Goal: Task Accomplishment & Management: Complete application form

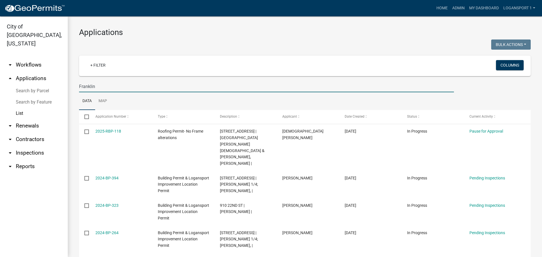
type input "Franklin"
drag, startPoint x: 0, startPoint y: 0, endPoint x: 434, endPoint y: 6, distance: 433.9
click at [434, 6] on link "Home" at bounding box center [442, 8] width 16 height 11
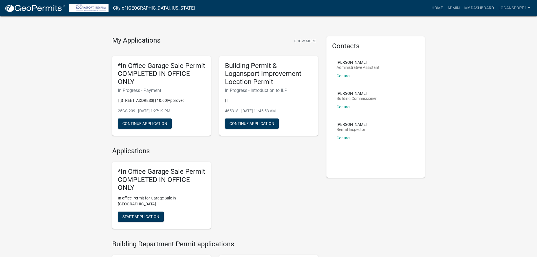
scroll to position [141, 0]
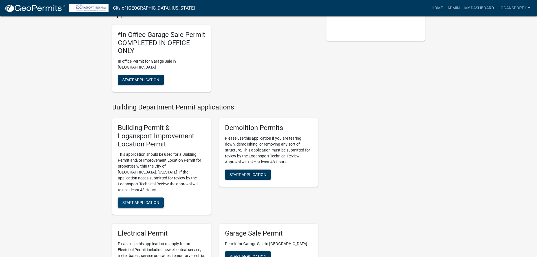
click at [138, 200] on span "Start Application" at bounding box center [140, 202] width 37 height 5
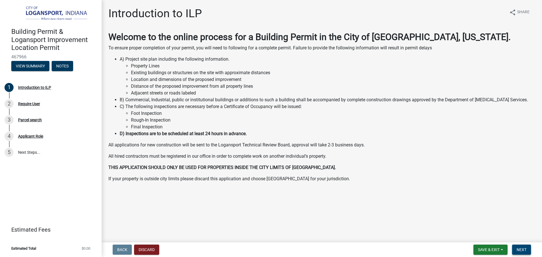
click at [523, 251] on span "Next" at bounding box center [521, 249] width 10 height 5
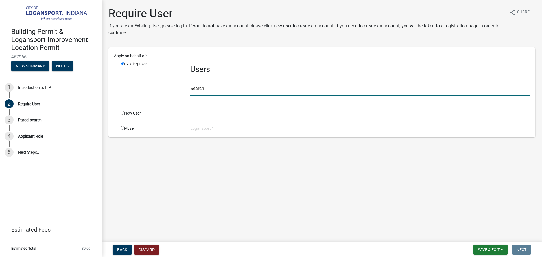
drag, startPoint x: 218, startPoint y: 93, endPoint x: 219, endPoint y: 90, distance: 2.9
click at [218, 93] on input "text" at bounding box center [359, 90] width 339 height 12
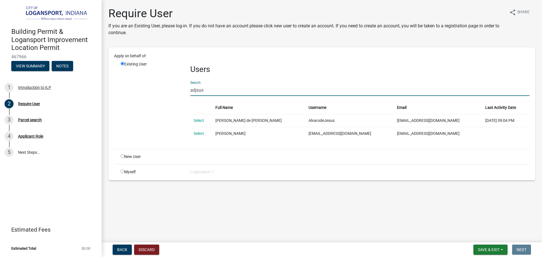
type input "adjsus"
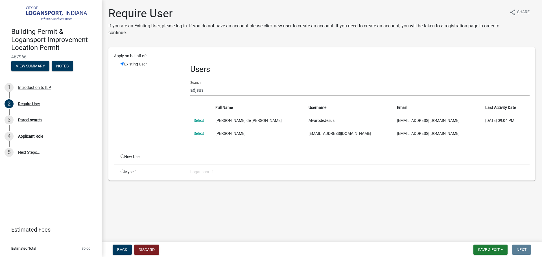
click at [201, 123] on td "Select" at bounding box center [201, 120] width 22 height 13
click at [202, 123] on td "Select" at bounding box center [201, 120] width 22 height 13
click at [200, 117] on td "Select" at bounding box center [201, 120] width 22 height 13
click at [194, 120] on link "Select" at bounding box center [199, 120] width 10 height 5
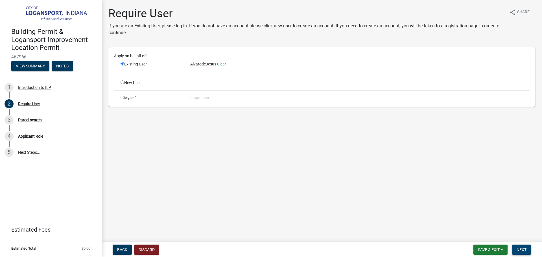
click at [522, 248] on span "Next" at bounding box center [521, 249] width 10 height 5
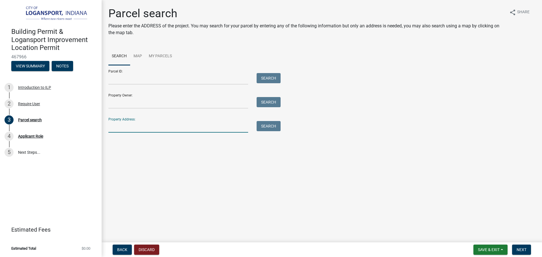
click at [123, 123] on input "Property Address:" at bounding box center [178, 127] width 140 height 12
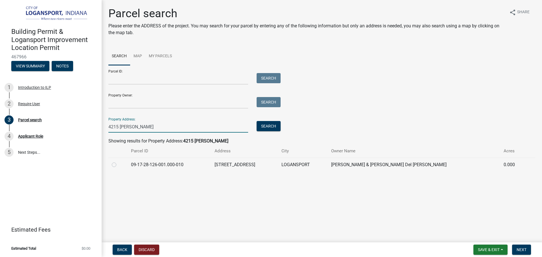
type input "4215 [PERSON_NAME]"
click at [118, 161] on label at bounding box center [118, 161] width 0 height 0
click at [118, 164] on input "radio" at bounding box center [120, 163] width 4 height 4
radio input "true"
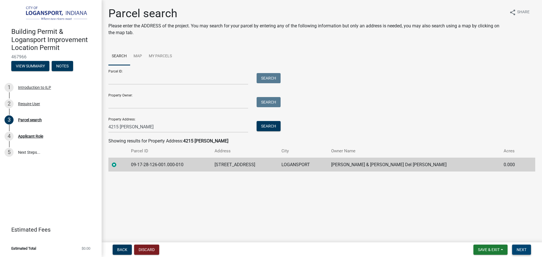
click at [524, 251] on span "Next" at bounding box center [521, 249] width 10 height 5
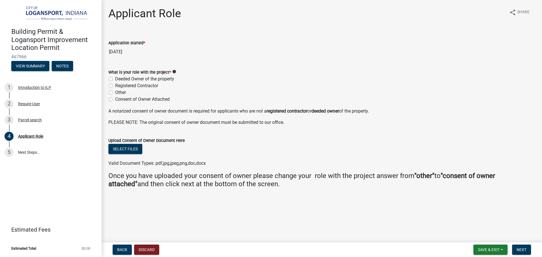
click at [115, 79] on label "Deeded Owner of the property" at bounding box center [144, 79] width 59 height 7
click at [115, 79] on input "Deeded Owner of the property" at bounding box center [117, 78] width 4 height 4
radio input "true"
click at [522, 247] on button "Next" at bounding box center [521, 250] width 19 height 10
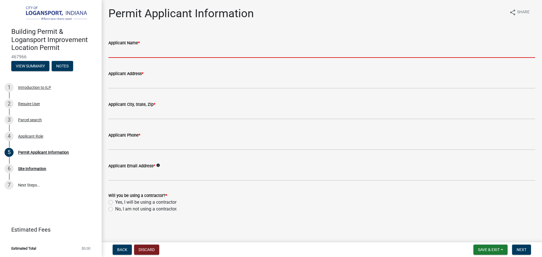
click at [133, 56] on input "Applicant Name *" at bounding box center [321, 52] width 427 height 12
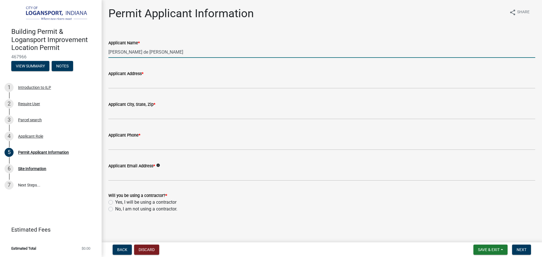
type input "[PERSON_NAME] de [PERSON_NAME]"
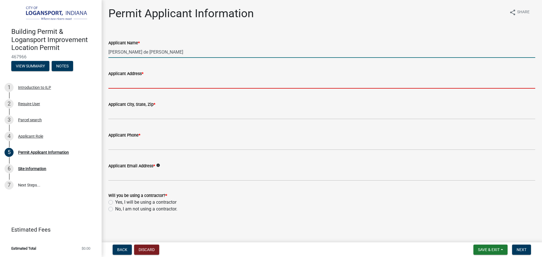
click at [142, 86] on input "Applicant Address *" at bounding box center [321, 83] width 427 height 12
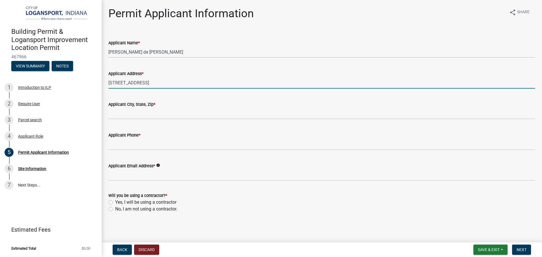
type input "[STREET_ADDRESS]"
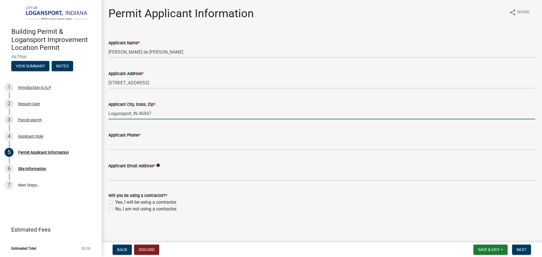
type input "Logansport, IN 46947"
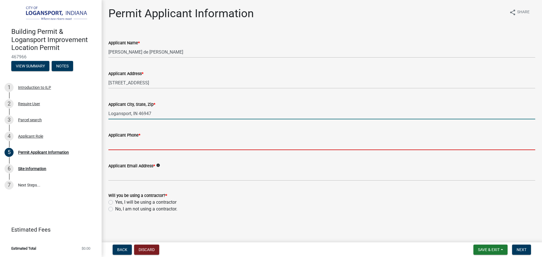
click at [124, 143] on input "Applicant Phone *" at bounding box center [321, 145] width 427 height 12
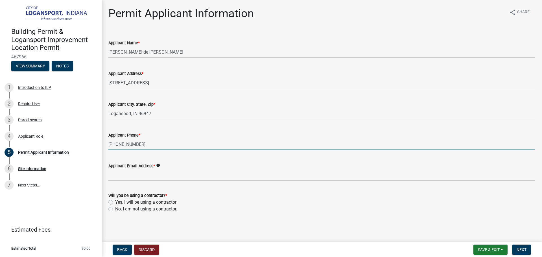
type input "[PHONE_NUMBER]"
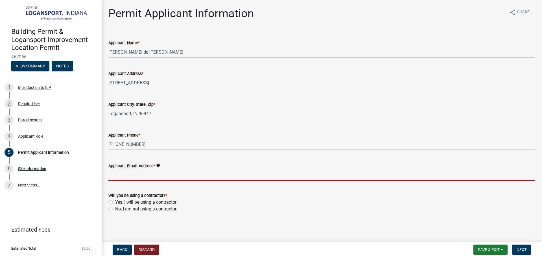
click at [128, 174] on input "Applicant Email Address *" at bounding box center [321, 175] width 427 height 12
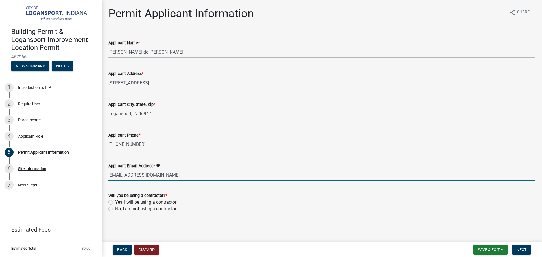
type input "[EMAIL_ADDRESS][DOMAIN_NAME]"
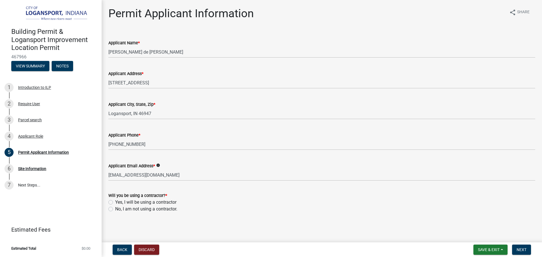
click at [115, 203] on label "Yes, I will be using a contractor" at bounding box center [145, 202] width 61 height 7
click at [115, 203] on input "Yes, I will be using a contractor" at bounding box center [117, 201] width 4 height 4
radio input "true"
click at [515, 245] on button "Next" at bounding box center [521, 250] width 19 height 10
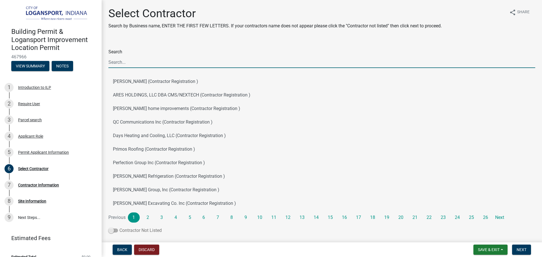
click at [114, 232] on span at bounding box center [113, 230] width 10 height 4
click at [119, 227] on input "Contractor Not Listed" at bounding box center [119, 227] width 0 height 0
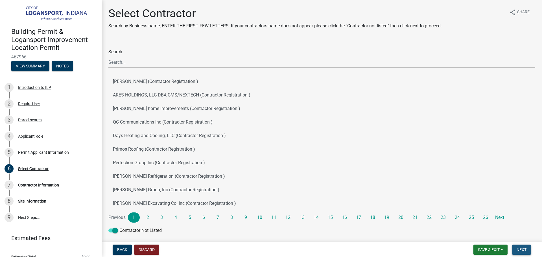
click at [521, 249] on span "Next" at bounding box center [521, 249] width 10 height 5
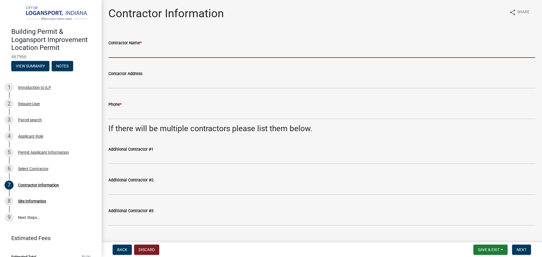
click at [142, 52] on input "Contractor Name *" at bounding box center [321, 52] width 427 height 12
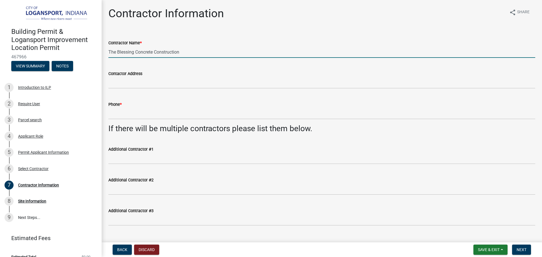
type input "The Blessing Concrete Construction"
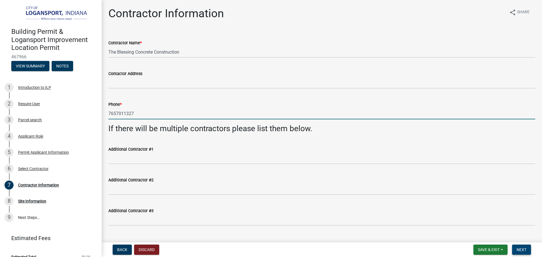
type input "7657011327"
click at [528, 250] on button "Next" at bounding box center [521, 250] width 19 height 10
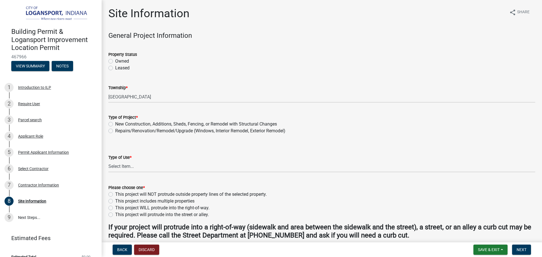
click at [113, 60] on div "Owned" at bounding box center [321, 61] width 427 height 7
click at [115, 62] on label "Owned" at bounding box center [122, 61] width 14 height 7
click at [115, 61] on input "Owned" at bounding box center [117, 60] width 4 height 4
radio input "true"
click at [108, 122] on div "Type of Project * New Construction, Additions, Sheds, Fencing, or Remodel with …" at bounding box center [321, 120] width 435 height 27
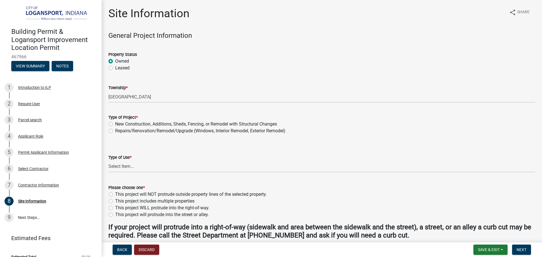
click at [115, 131] on label "Repairs/Renovation/Remodel/Upgrade (Windows, Interior Remodel, Exterior Remodel)" at bounding box center [200, 131] width 170 height 7
click at [115, 131] on input "Repairs/Renovation/Remodel/Upgrade (Windows, Interior Remodel, Exterior Remodel)" at bounding box center [117, 130] width 4 height 4
radio input "true"
click at [111, 166] on select "Select Item... Residential Commercial/Industrial Agricultural Public/Semi Public" at bounding box center [321, 167] width 427 height 12
click at [108, 161] on select "Select Item... Residential Commercial/Industrial Agricultural Public/Semi Public" at bounding box center [321, 167] width 427 height 12
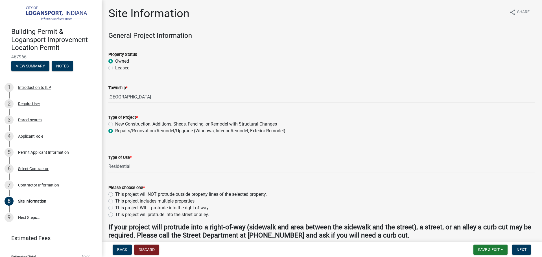
select select "62802869-e470-474a-8a4c-8dbe1ccdd5ac"
click at [115, 194] on label "This project will NOT protrude outside property lines of the selected property." at bounding box center [190, 194] width 151 height 7
click at [115, 194] on input "This project will NOT protrude outside property lines of the selected property." at bounding box center [117, 193] width 4 height 4
radio input "true"
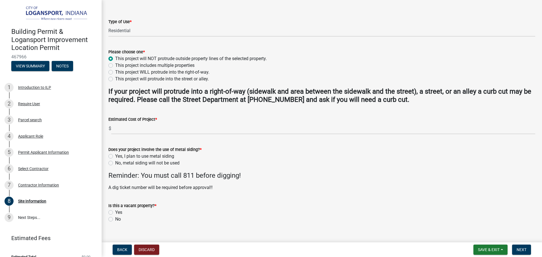
scroll to position [141, 0]
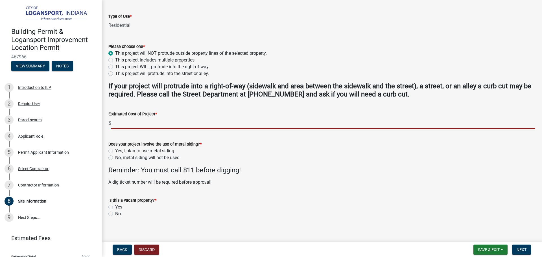
click at [118, 124] on input "text" at bounding box center [323, 123] width 424 height 12
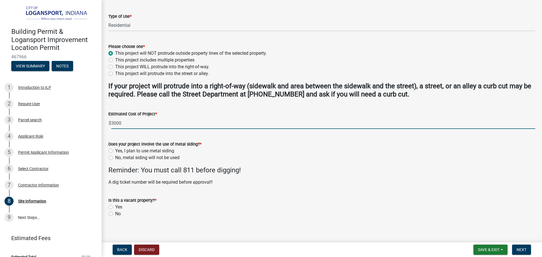
type input "3000"
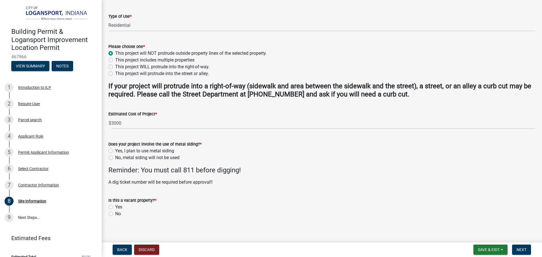
click at [109, 155] on div "No, metal siding will not be used" at bounding box center [321, 157] width 427 height 7
click at [115, 158] on label "No, metal siding will not be used" at bounding box center [147, 157] width 64 height 7
click at [115, 158] on input "No, metal siding will not be used" at bounding box center [117, 156] width 4 height 4
radio input "true"
click at [108, 214] on div "Is this a vacant property? * Yes No" at bounding box center [321, 203] width 435 height 27
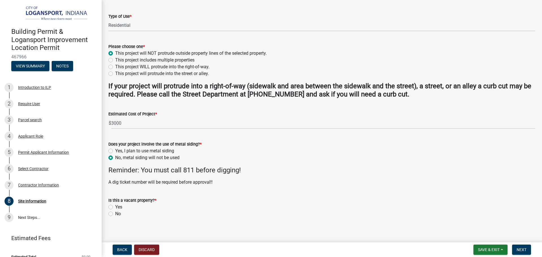
click at [115, 214] on label "No" at bounding box center [118, 213] width 6 height 7
click at [115, 214] on input "No" at bounding box center [117, 212] width 4 height 4
radio input "true"
click at [525, 249] on span "Next" at bounding box center [521, 249] width 10 height 5
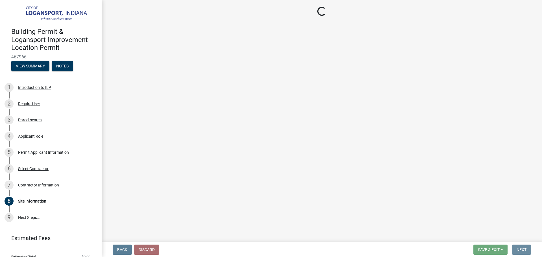
scroll to position [0, 0]
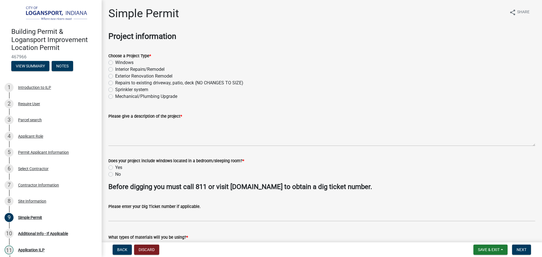
click at [115, 75] on label "Exterior Renovation Remodel" at bounding box center [143, 76] width 57 height 7
click at [115, 75] on input "Exterior Renovation Remodel" at bounding box center [117, 75] width 4 height 4
radio input "true"
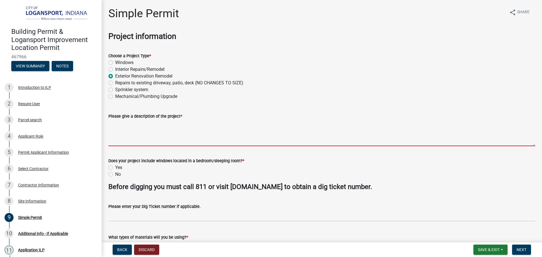
click at [117, 131] on textarea "Please give a description of the project *" at bounding box center [321, 133] width 427 height 27
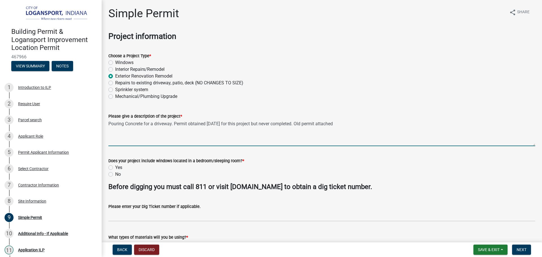
click at [224, 124] on textarea "Pouring Concrete for a driveway. Permit obtained [DATE] for this project but ne…" at bounding box center [321, 133] width 427 height 27
click at [390, 121] on textarea "Pouring Concrete for a driveway. Permit obtained [DATE] with zoning approval fo…" at bounding box center [321, 133] width 427 height 27
type textarea "Pouring Concrete for a driveway. Permit obtained [DATE] with zoning approval fo…"
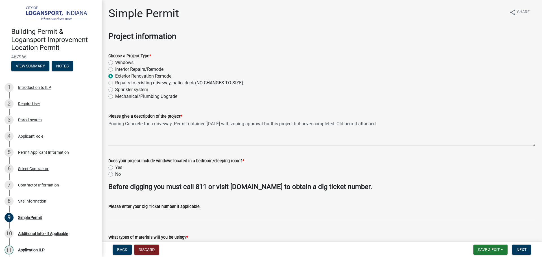
click at [115, 176] on label "No" at bounding box center [118, 174] width 6 height 7
click at [115, 175] on input "No" at bounding box center [117, 173] width 4 height 4
radio input "true"
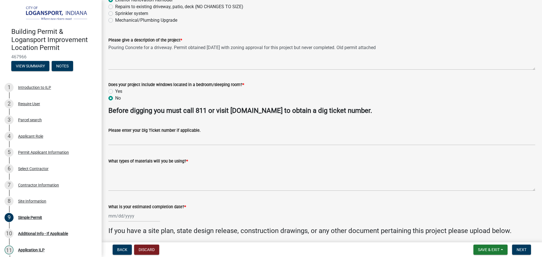
scroll to position [85, 0]
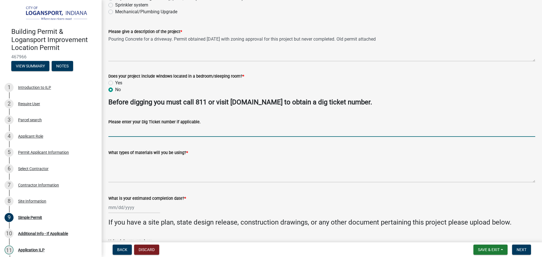
click at [129, 129] on input "Please enter your Dig Ticket number if applicable." at bounding box center [321, 131] width 427 height 12
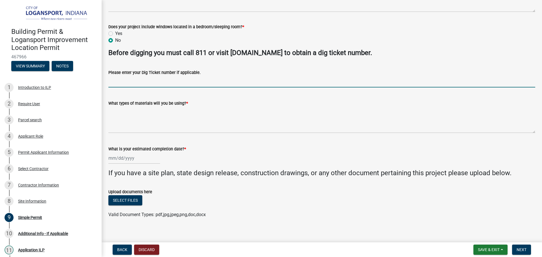
scroll to position [139, 0]
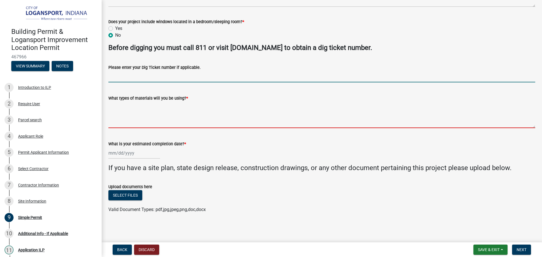
click at [124, 113] on textarea "What types of materials will you be using? *" at bounding box center [321, 115] width 427 height 27
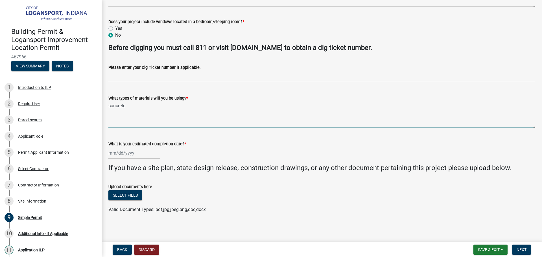
type textarea "concrete"
click at [132, 155] on div at bounding box center [134, 153] width 52 height 12
select select "8"
select select "2025"
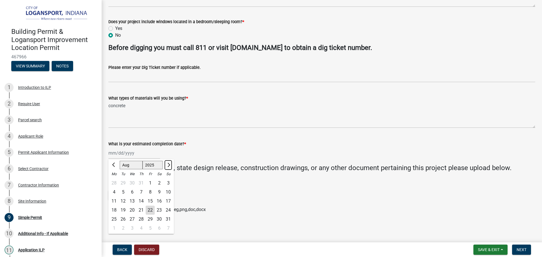
click at [167, 167] on button "Next month" at bounding box center [168, 165] width 7 height 9
select select "10"
click at [150, 217] on div "31" at bounding box center [150, 219] width 9 height 9
type input "[DATE]"
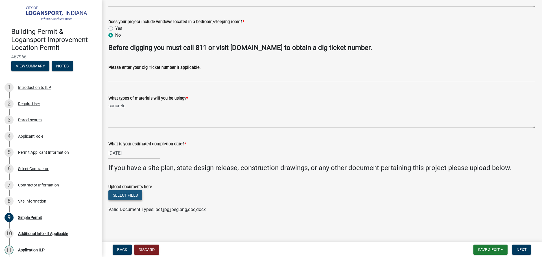
click at [132, 198] on button "Select files" at bounding box center [125, 195] width 34 height 10
click at [128, 196] on button "Select files" at bounding box center [125, 195] width 34 height 10
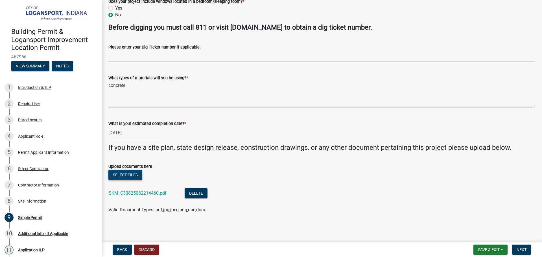
scroll to position [160, 0]
click at [524, 249] on span "Next" at bounding box center [521, 249] width 10 height 5
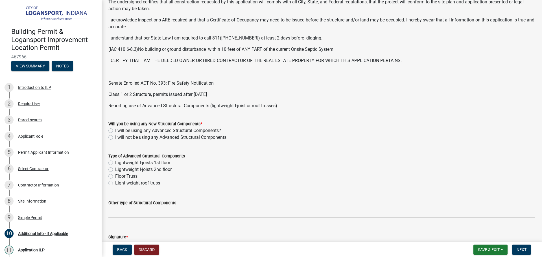
scroll to position [141, 0]
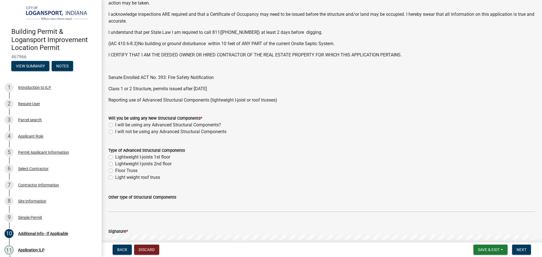
click at [115, 129] on label "I will not be using any Advanced Structural Components" at bounding box center [170, 131] width 111 height 7
click at [115, 129] on input "I will not be using any Advanced Structural Components" at bounding box center [117, 130] width 4 height 4
radio input "true"
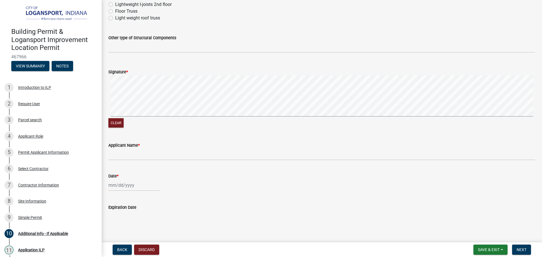
scroll to position [309, 0]
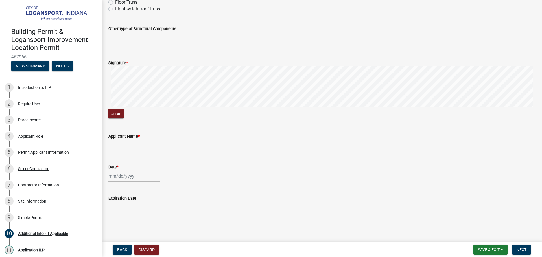
click at [114, 137] on label "Applicant Name *" at bounding box center [123, 137] width 31 height 4
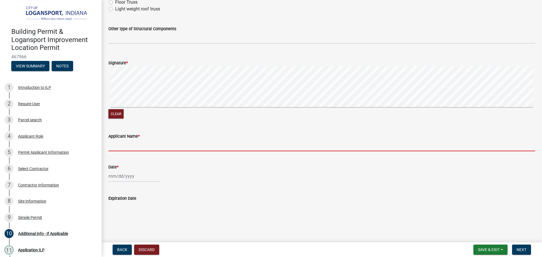
click at [114, 140] on input "Applicant Name *" at bounding box center [321, 146] width 427 height 12
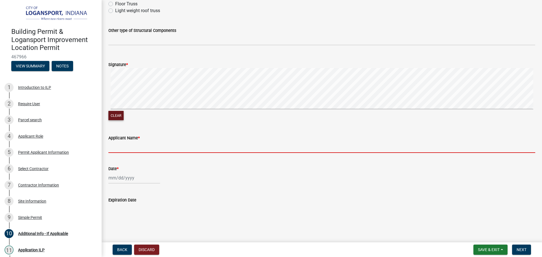
click at [117, 119] on button "Clear" at bounding box center [115, 115] width 15 height 9
click at [116, 145] on input "Applicant Name *" at bounding box center [321, 147] width 427 height 12
type input "a"
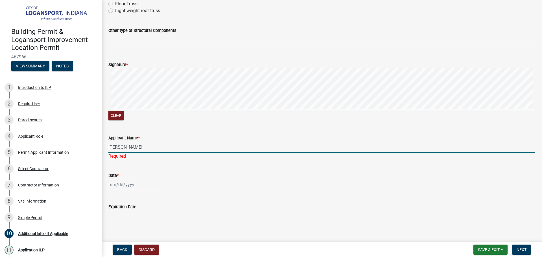
type input "[PERSON_NAME]"
click at [126, 187] on wm-data-entity-input "Date *" at bounding box center [321, 179] width 427 height 31
select select "8"
select select "2025"
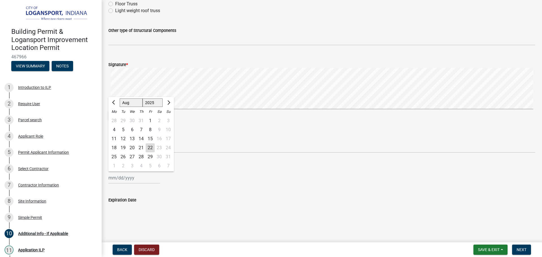
click at [149, 146] on div "22" at bounding box center [150, 147] width 9 height 9
type input "[DATE]"
click at [529, 251] on button "Next" at bounding box center [521, 250] width 19 height 10
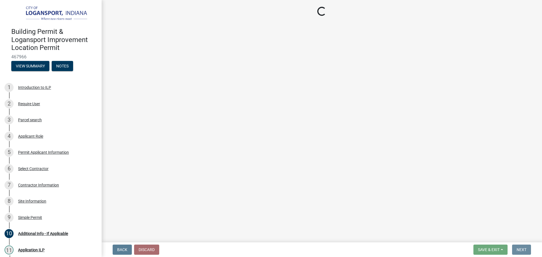
scroll to position [0, 0]
